Goal: Navigation & Orientation: Find specific page/section

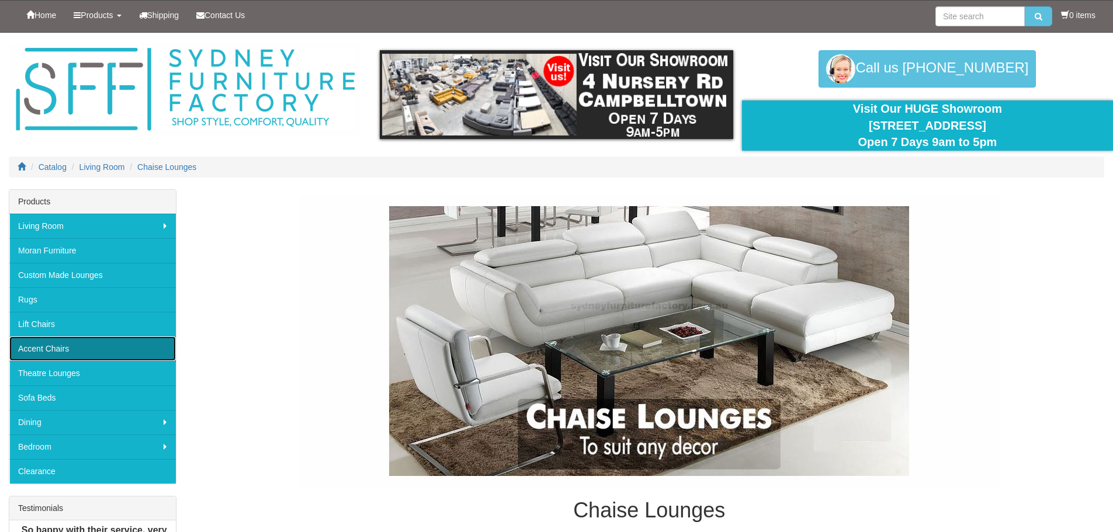
click at [48, 350] on link "Accent Chairs" at bounding box center [92, 348] width 166 height 25
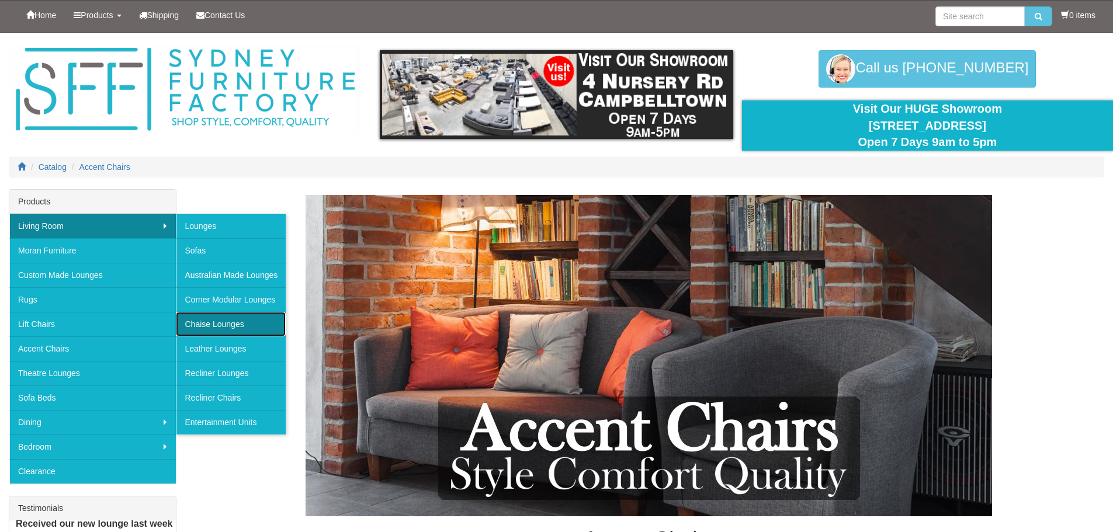
click at [205, 326] on link "Chaise Lounges" at bounding box center [231, 324] width 110 height 25
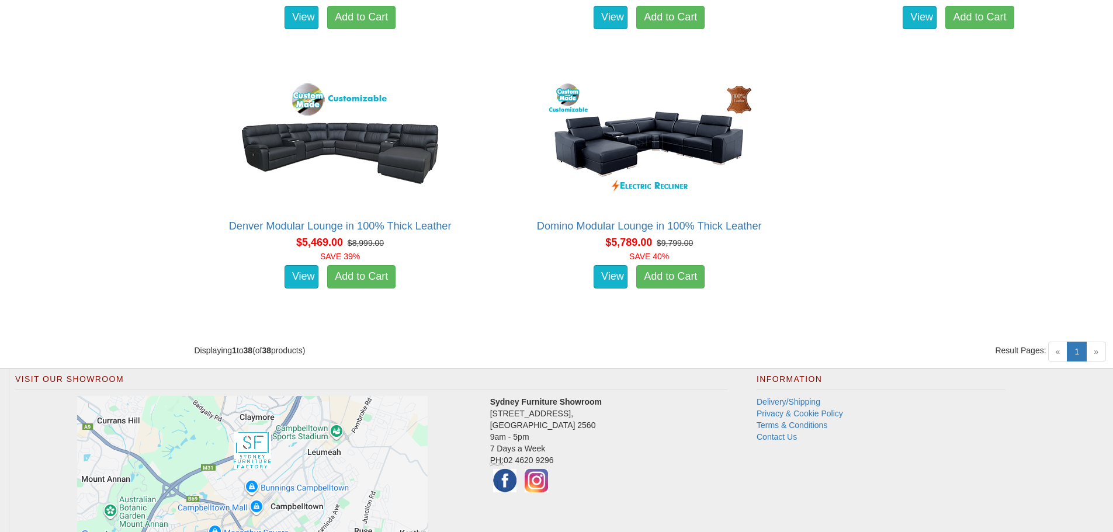
scroll to position [1772, 0]
